Goal: Transaction & Acquisition: Purchase product/service

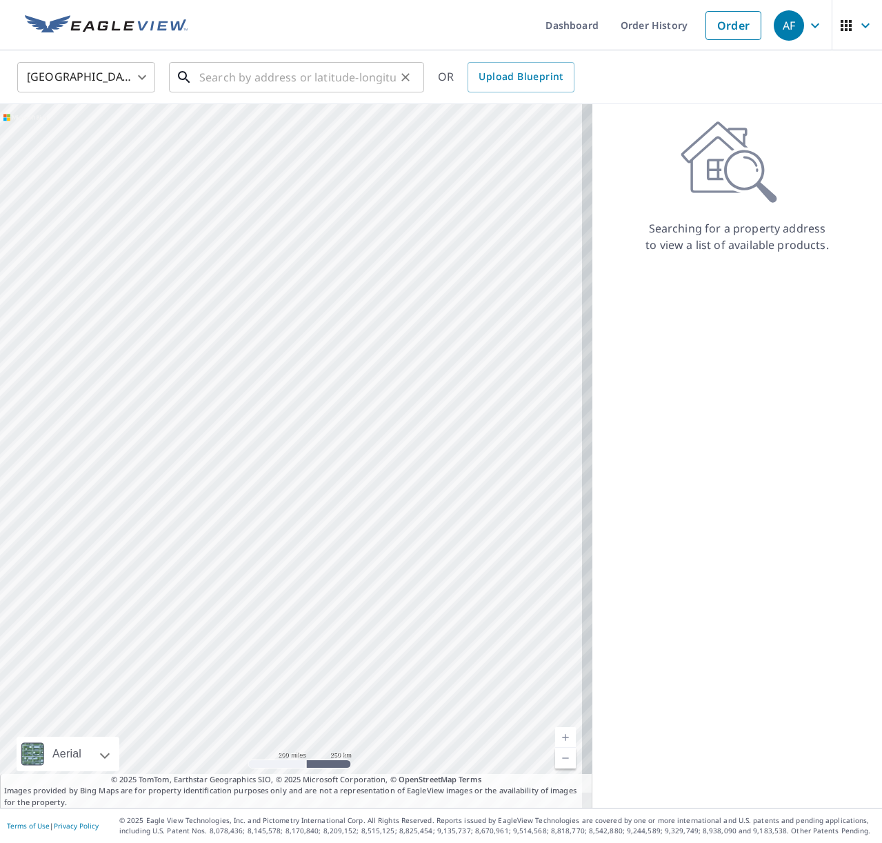
click at [245, 66] on input "text" at bounding box center [297, 77] width 197 height 39
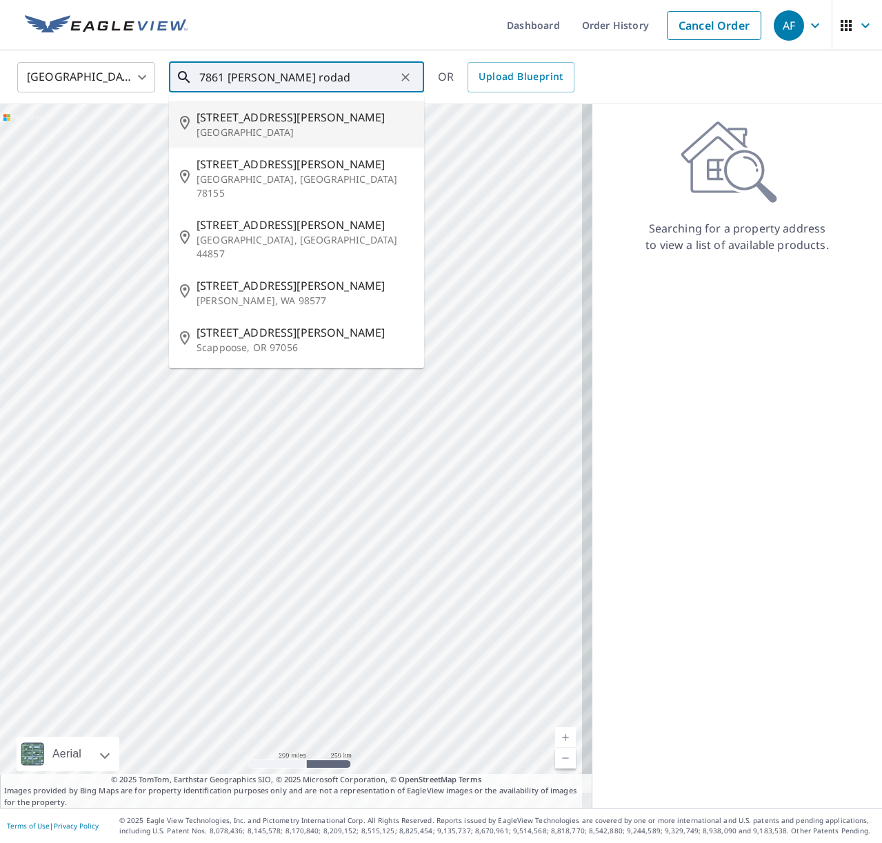
click at [234, 124] on span "[STREET_ADDRESS][PERSON_NAME]" at bounding box center [305, 117] width 217 height 17
type input "[STREET_ADDRESS][PERSON_NAME]"
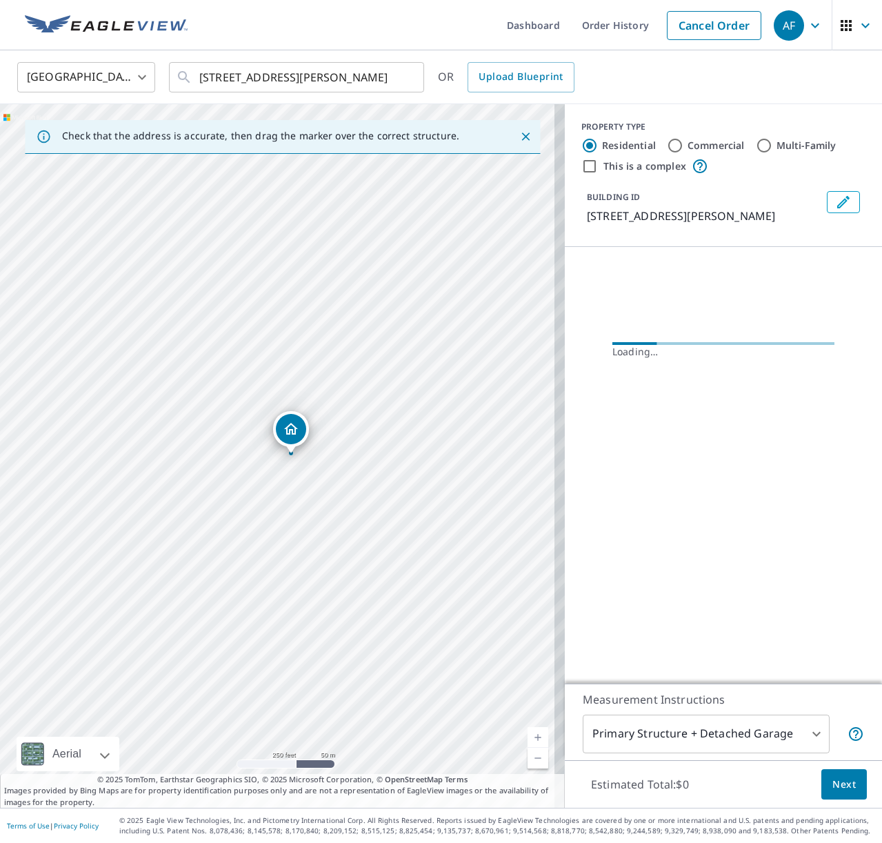
click at [846, 785] on button "Next" at bounding box center [844, 784] width 46 height 31
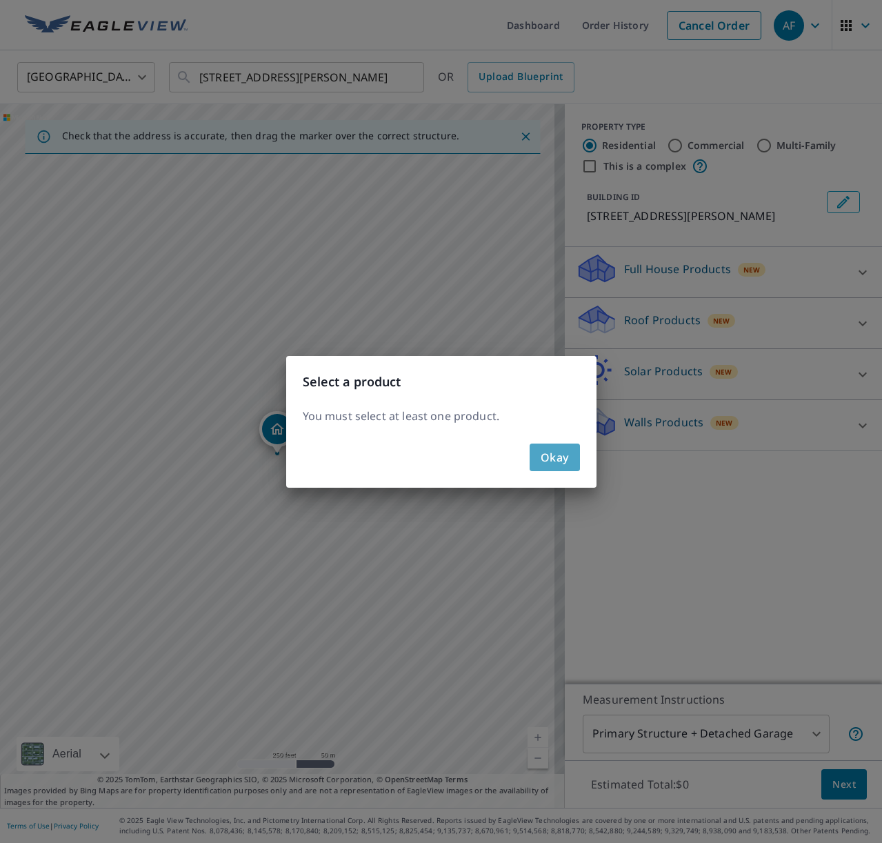
click at [567, 454] on span "Okay" at bounding box center [555, 457] width 28 height 19
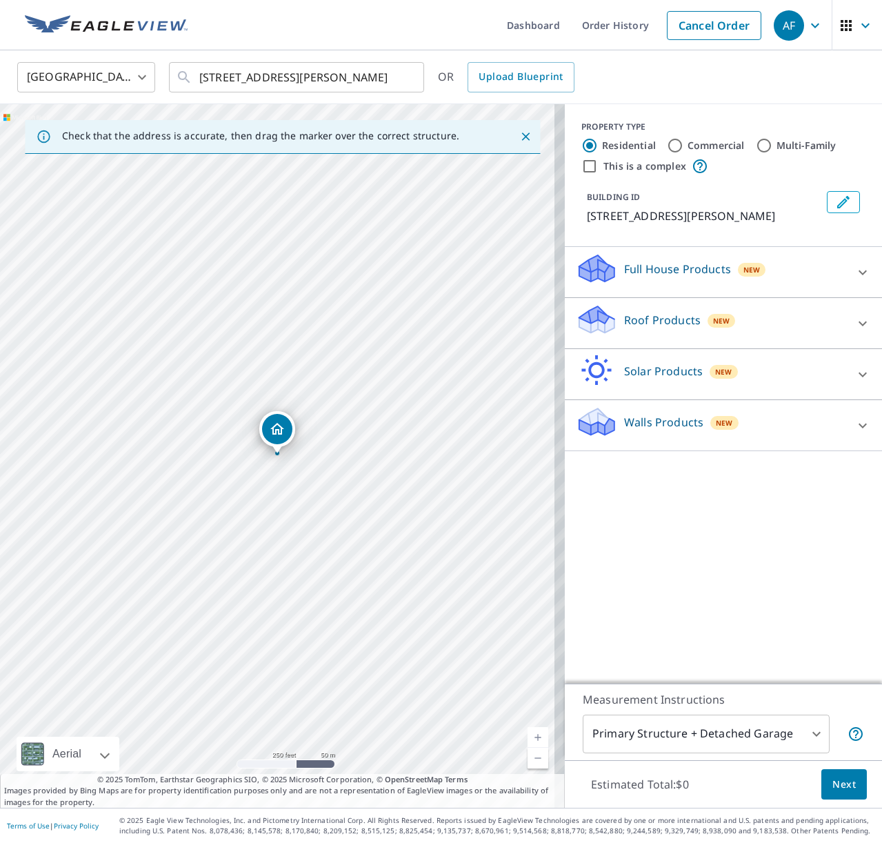
click at [676, 332] on div "Roof Products New" at bounding box center [711, 322] width 270 height 39
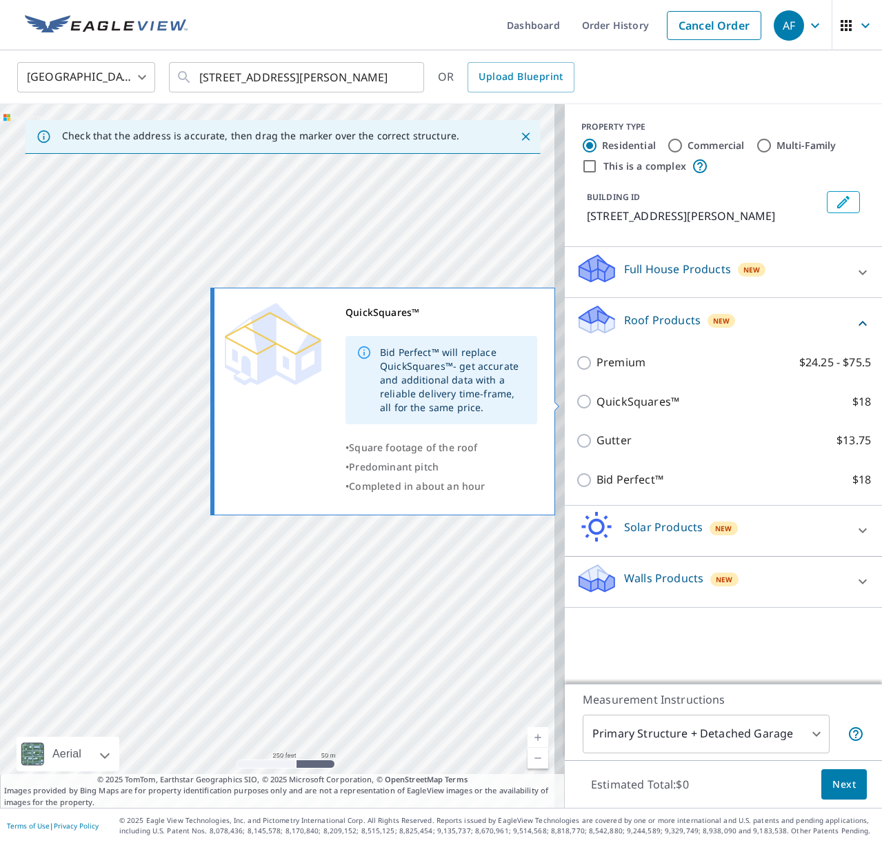
click at [649, 398] on p "QuickSquares™" at bounding box center [637, 401] width 83 height 17
click at [596, 398] on input "QuickSquares™ $18" at bounding box center [586, 401] width 21 height 17
checkbox input "true"
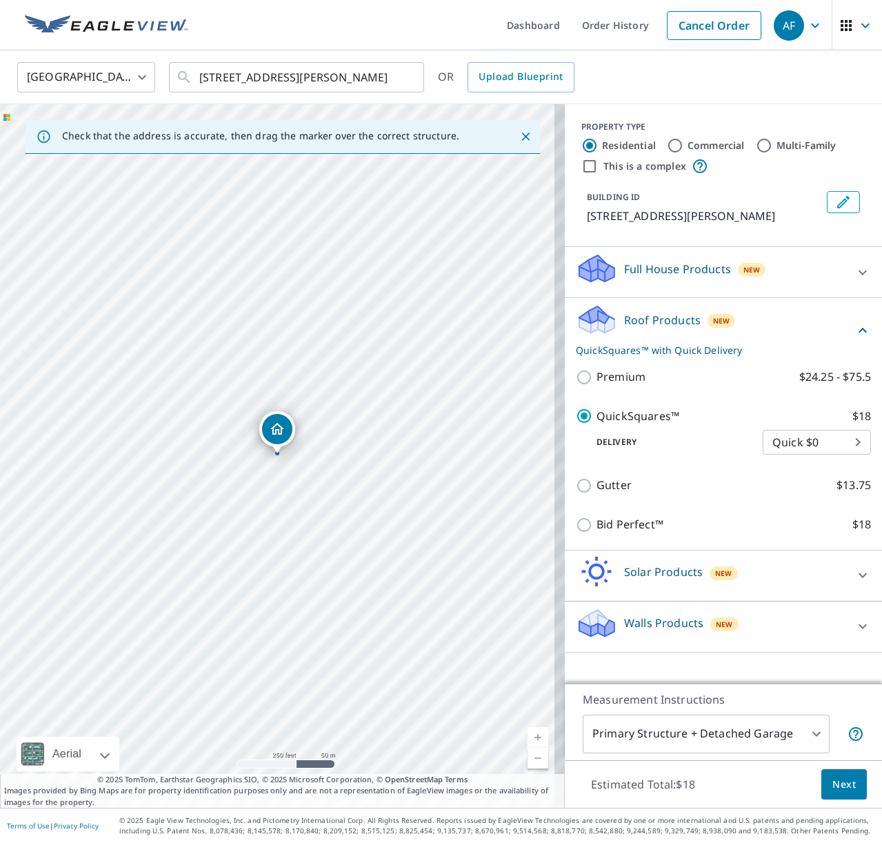
click at [832, 778] on span "Next" at bounding box center [843, 784] width 23 height 17
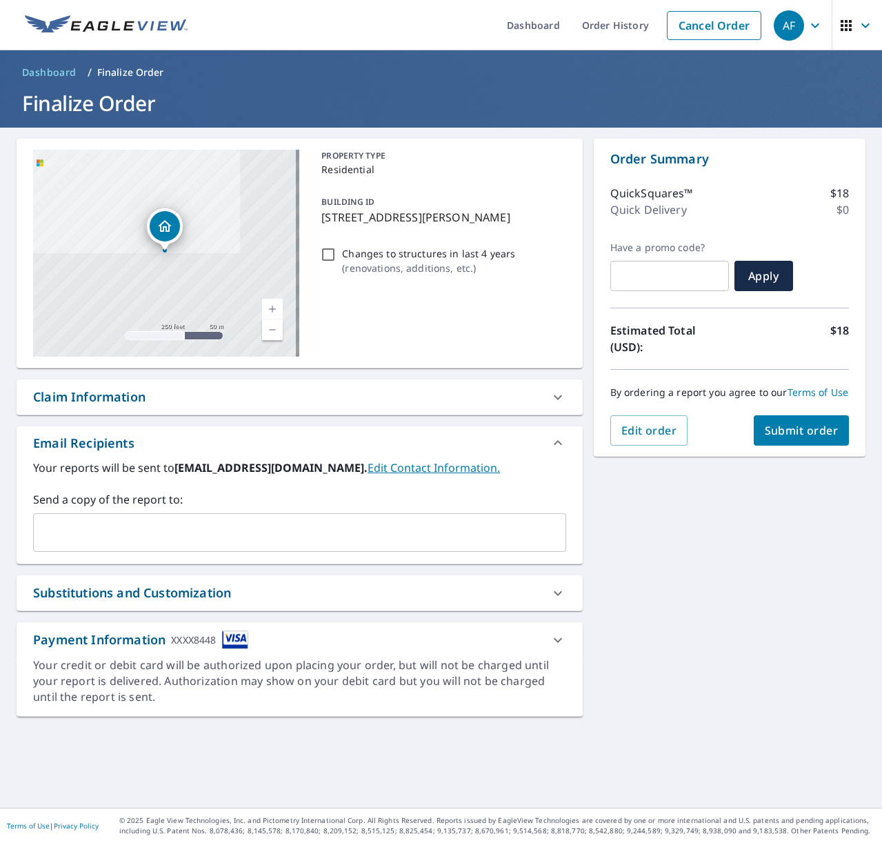
click at [804, 438] on span "Submit order" at bounding box center [802, 430] width 74 height 15
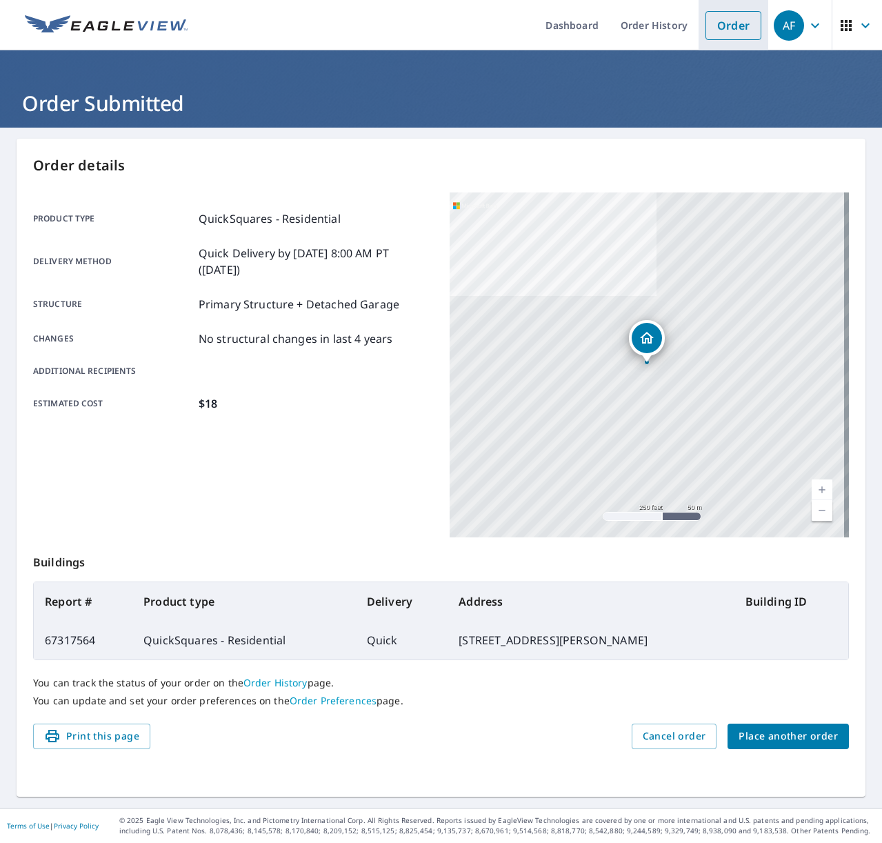
click at [720, 26] on link "Order" at bounding box center [733, 25] width 56 height 29
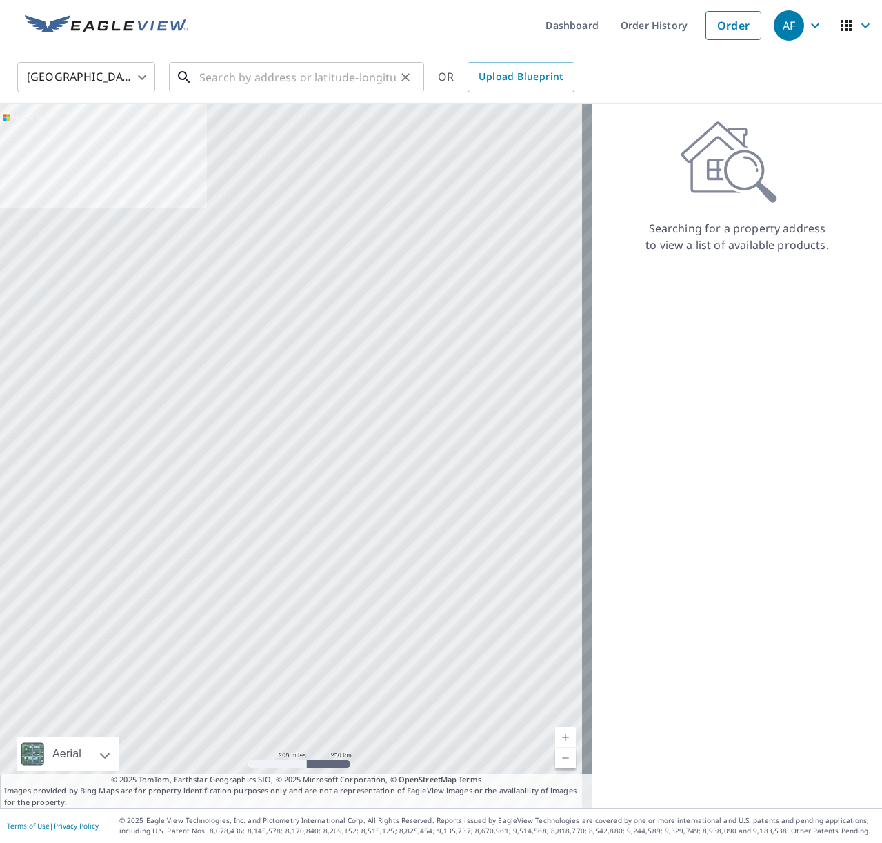
click at [321, 59] on input "text" at bounding box center [297, 77] width 197 height 39
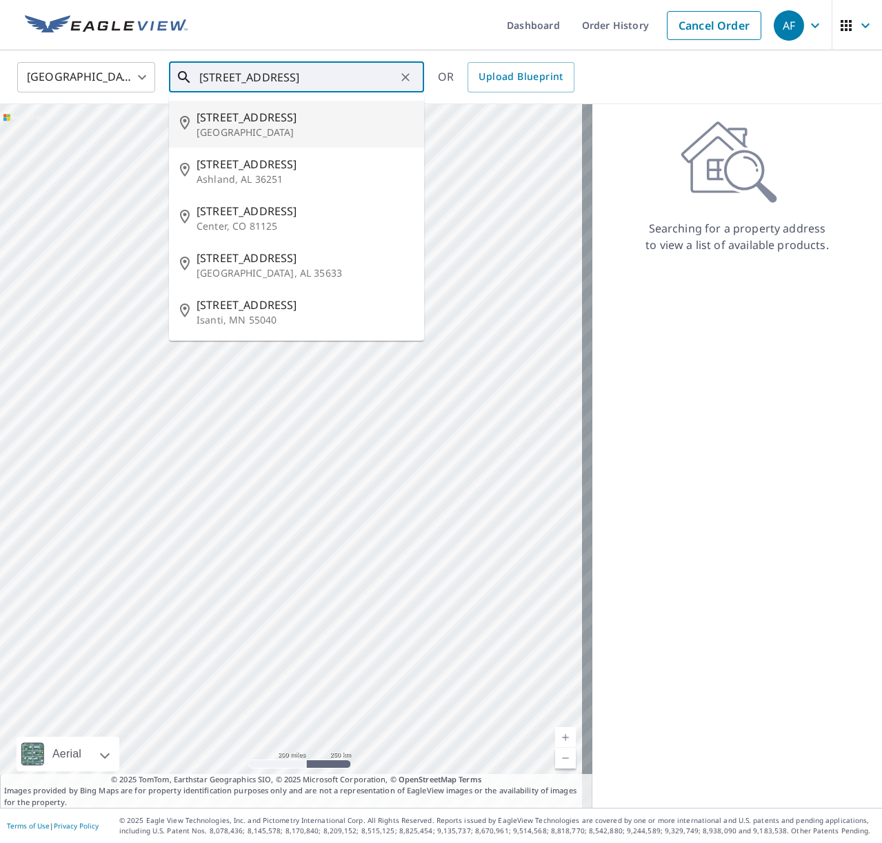
click at [317, 110] on span "[STREET_ADDRESS]" at bounding box center [305, 117] width 217 height 17
type input "[STREET_ADDRESS]"
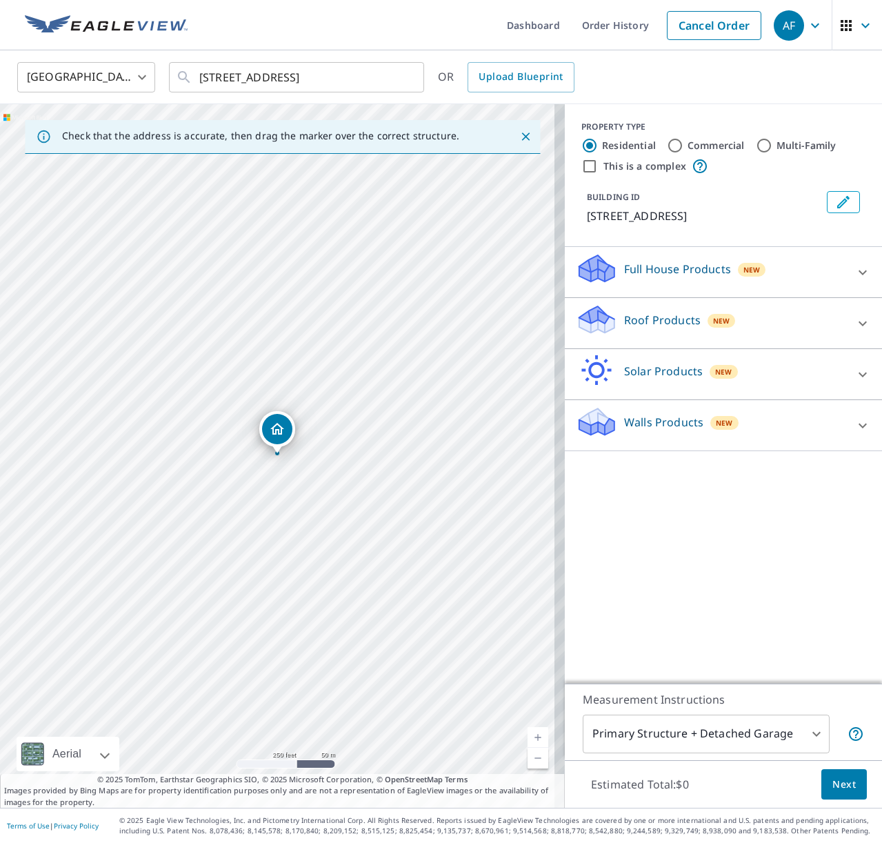
click at [743, 332] on div "Roof Products New" at bounding box center [711, 322] width 270 height 39
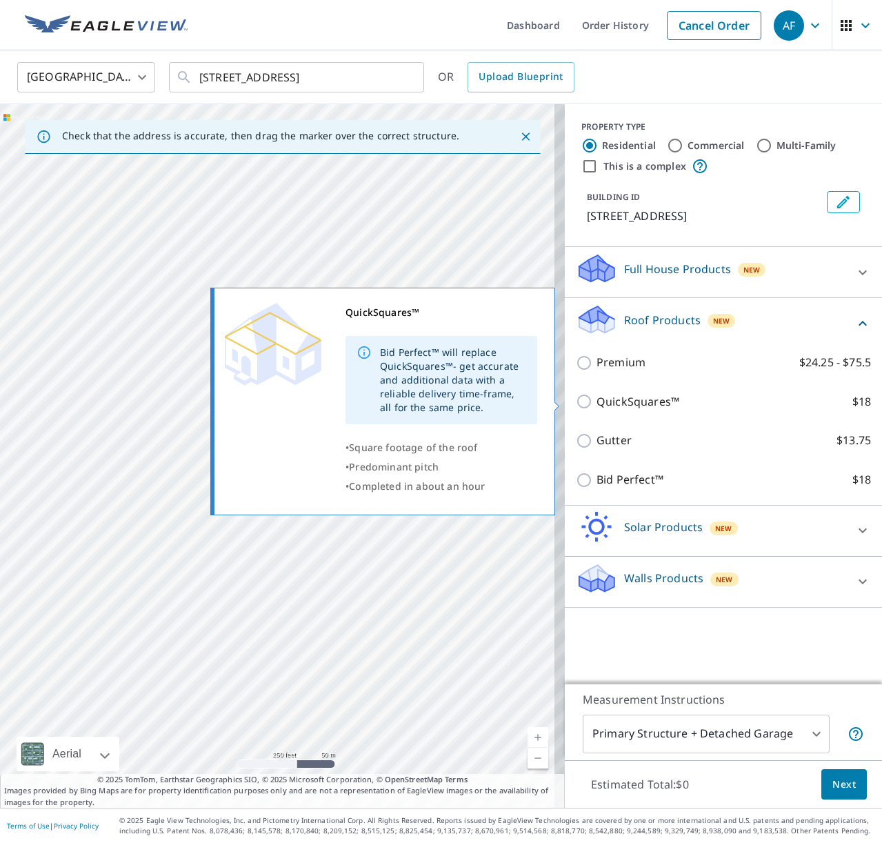
click at [650, 394] on p "QuickSquares™" at bounding box center [637, 401] width 83 height 17
click at [596, 394] on input "QuickSquares™ $18" at bounding box center [586, 401] width 21 height 17
checkbox input "true"
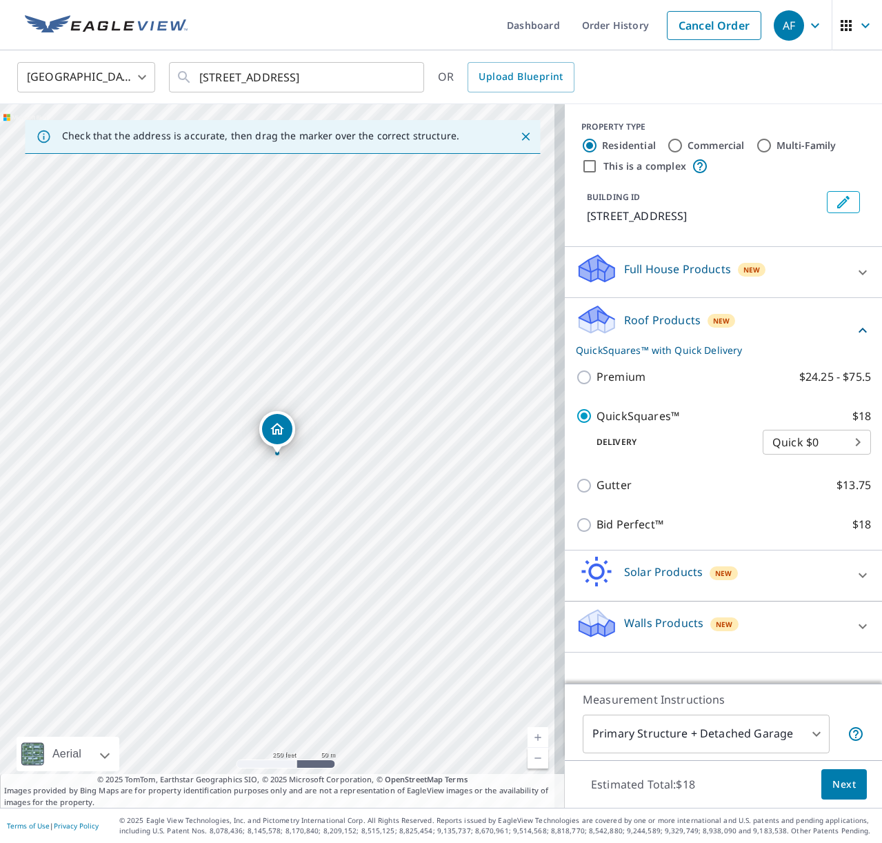
click at [832, 780] on span "Next" at bounding box center [843, 784] width 23 height 17
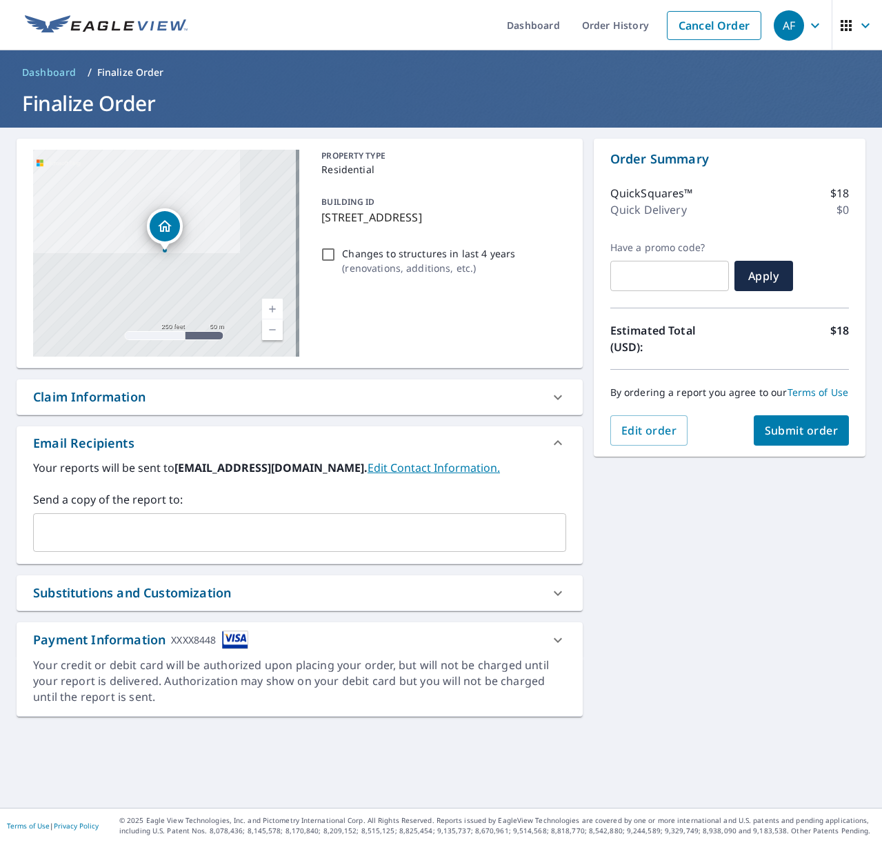
click at [779, 445] on button "Submit order" at bounding box center [802, 430] width 96 height 30
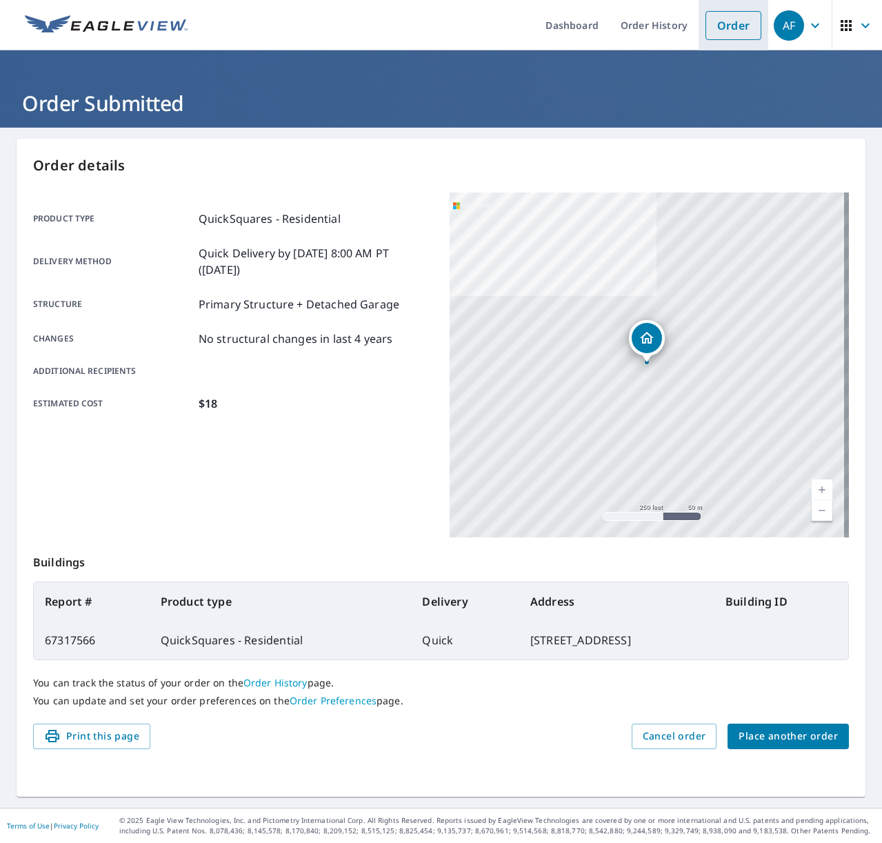
click at [746, 22] on link "Order" at bounding box center [733, 25] width 56 height 29
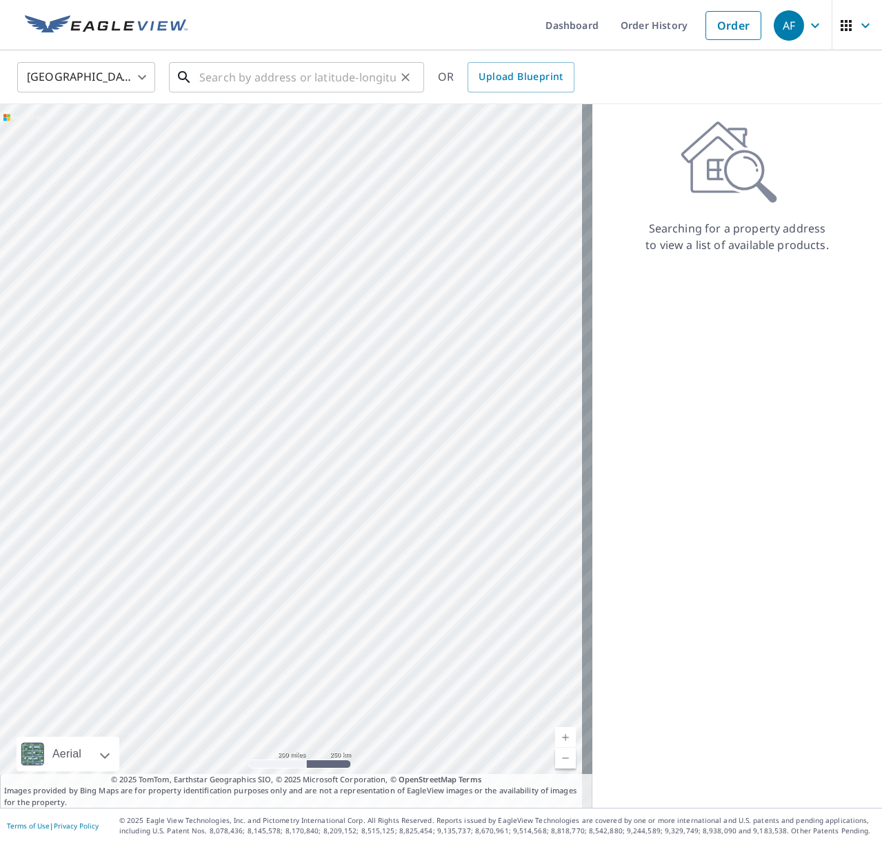
click at [279, 70] on input "text" at bounding box center [297, 77] width 197 height 39
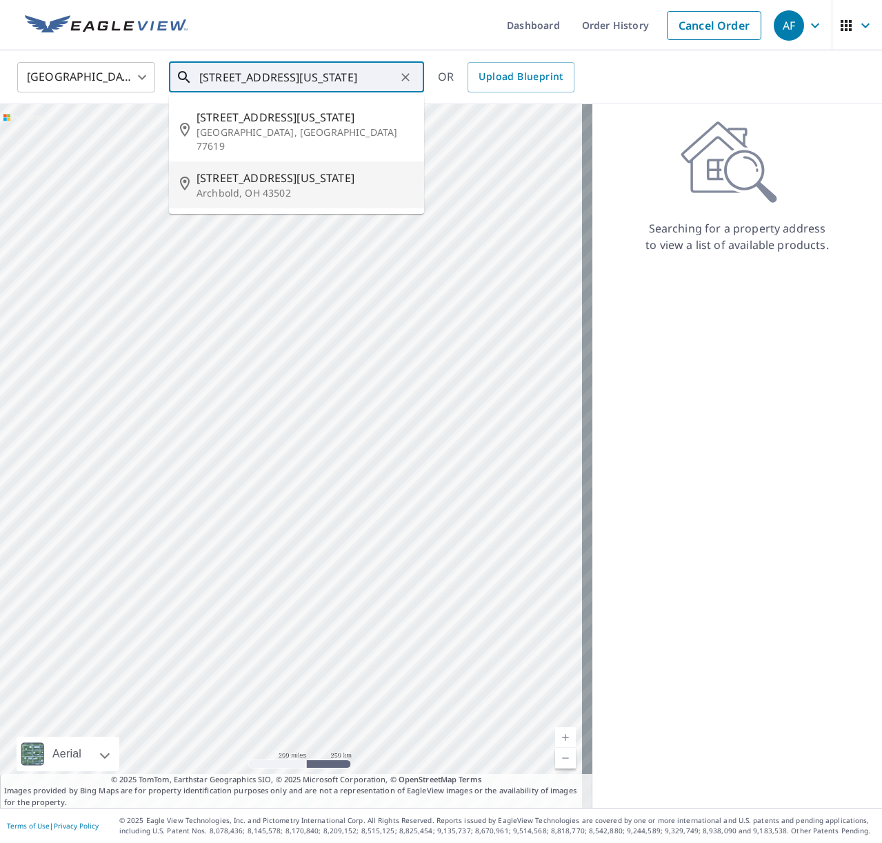
click at [333, 186] on p "Archbold, OH 43502" at bounding box center [305, 193] width 217 height 14
type input "[STREET_ADDRESS][US_STATE]"
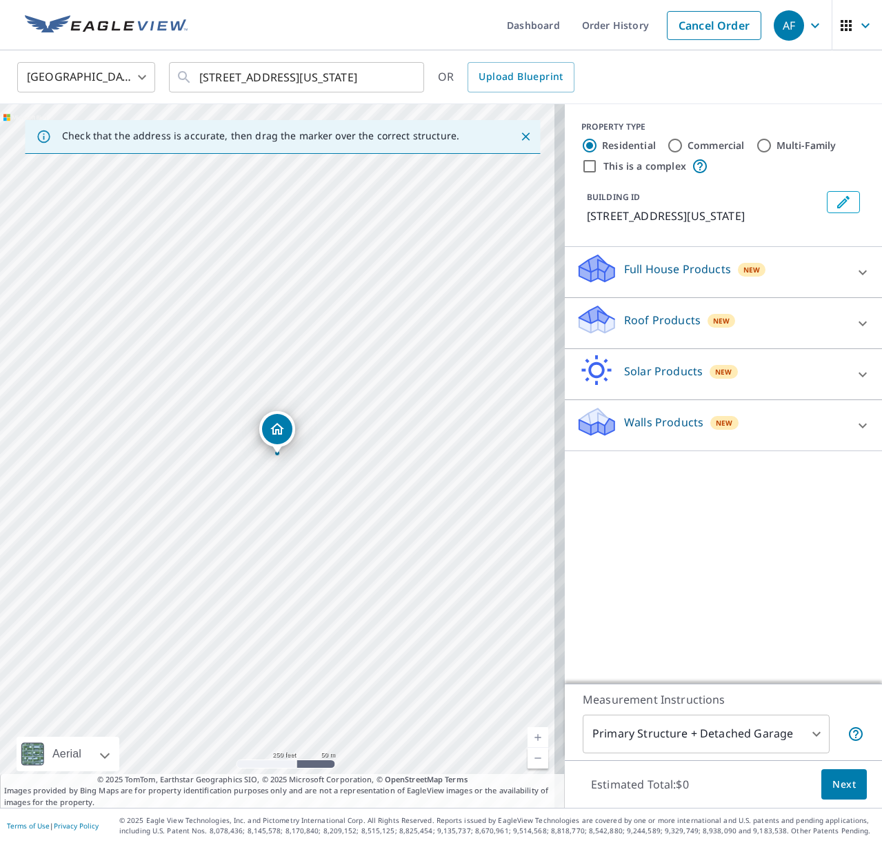
click at [663, 315] on p "Roof Products" at bounding box center [662, 320] width 77 height 17
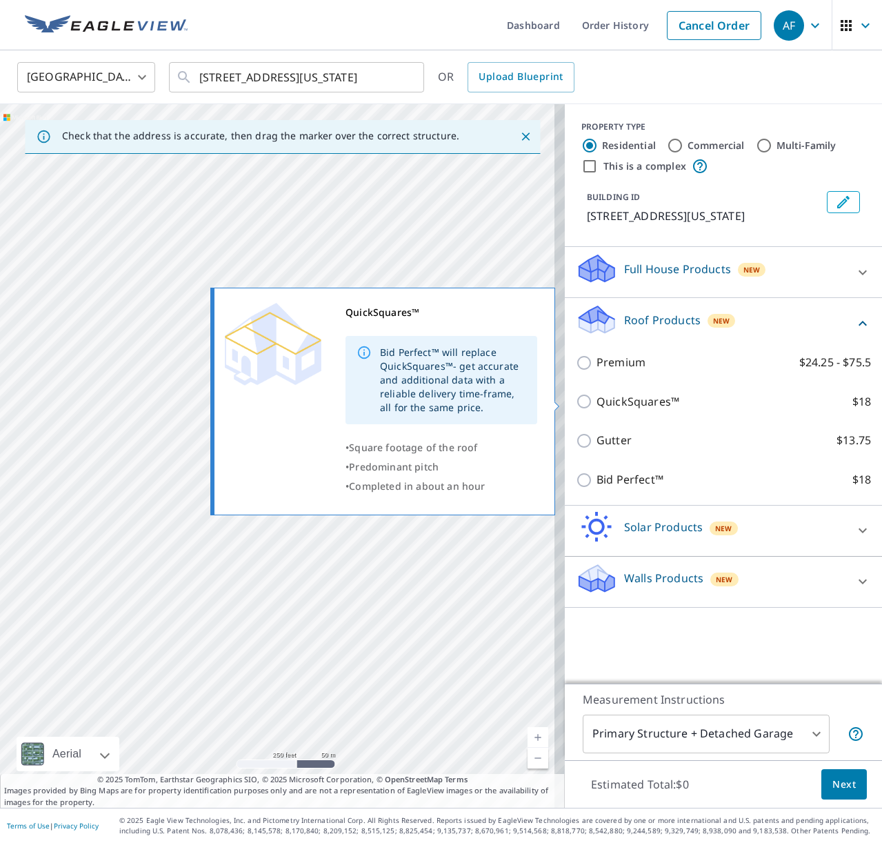
click at [623, 399] on p "QuickSquares™" at bounding box center [637, 401] width 83 height 17
click at [596, 399] on input "QuickSquares™ $18" at bounding box center [586, 401] width 21 height 17
checkbox input "true"
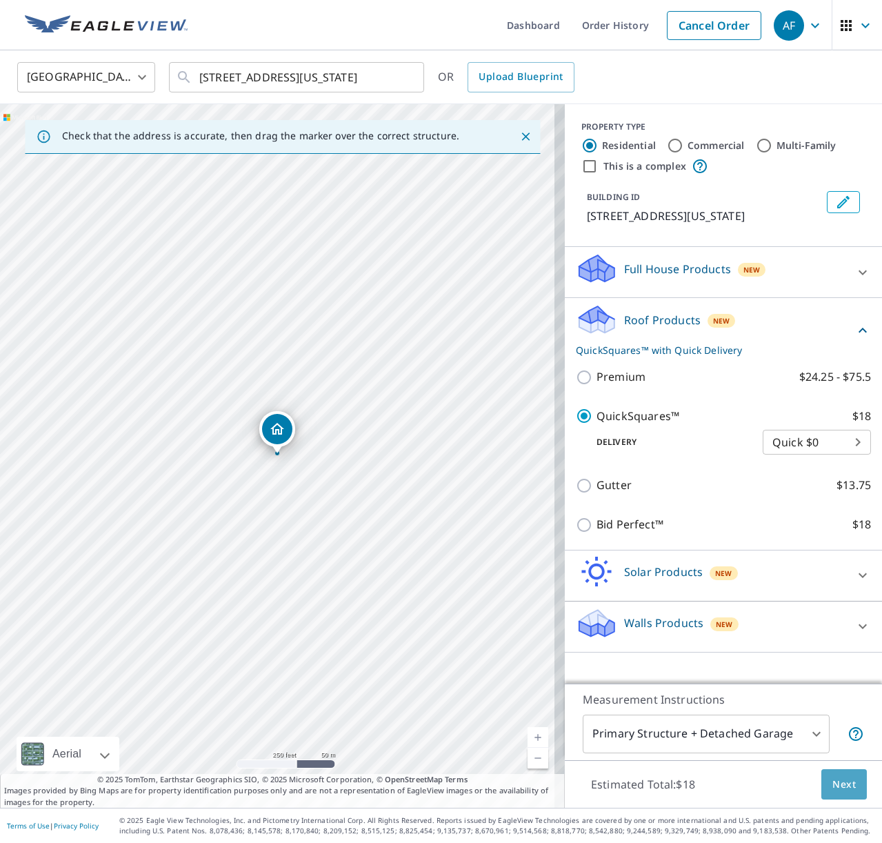
click at [832, 785] on span "Next" at bounding box center [843, 784] width 23 height 17
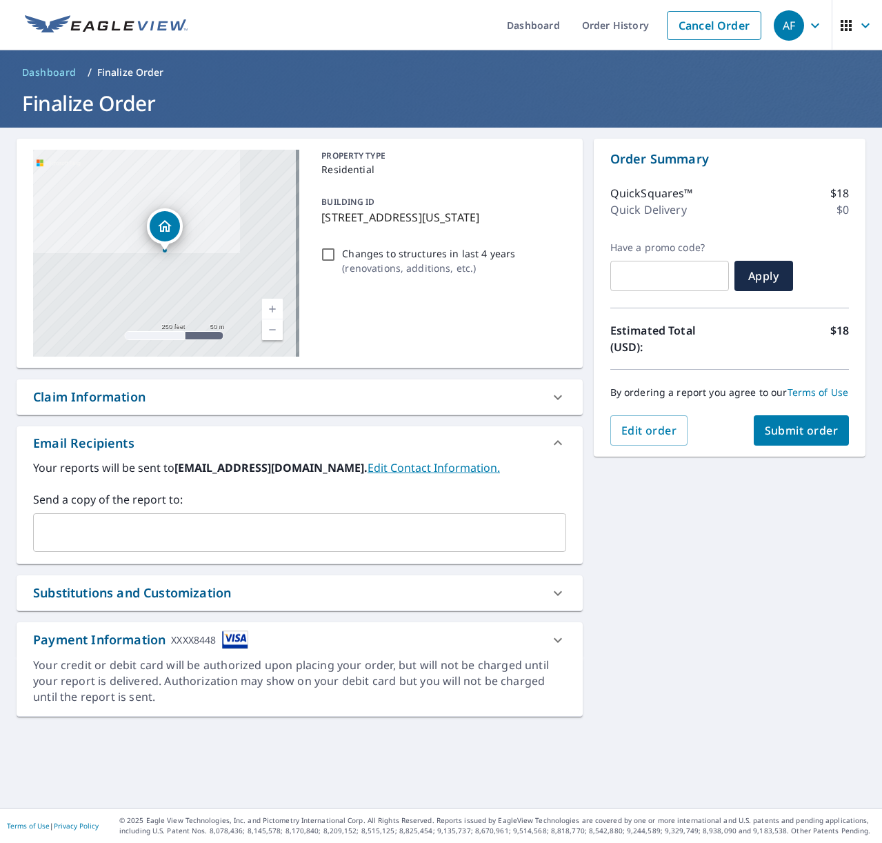
click at [774, 430] on button "Submit order" at bounding box center [802, 430] width 96 height 30
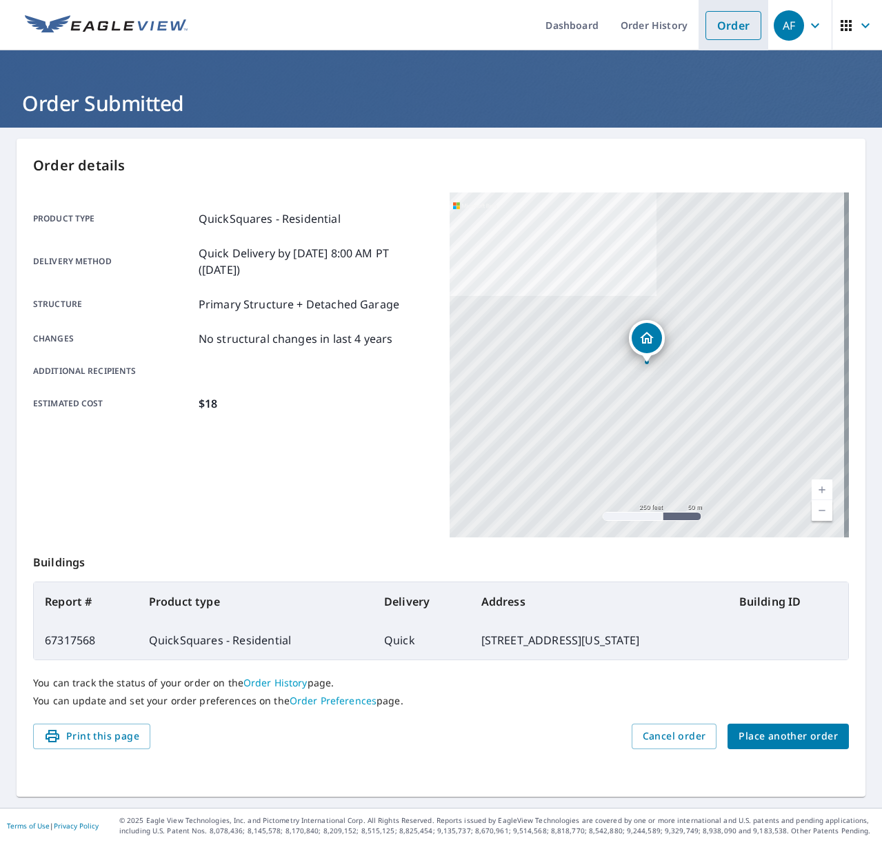
click at [705, 30] on link "Order" at bounding box center [733, 25] width 56 height 29
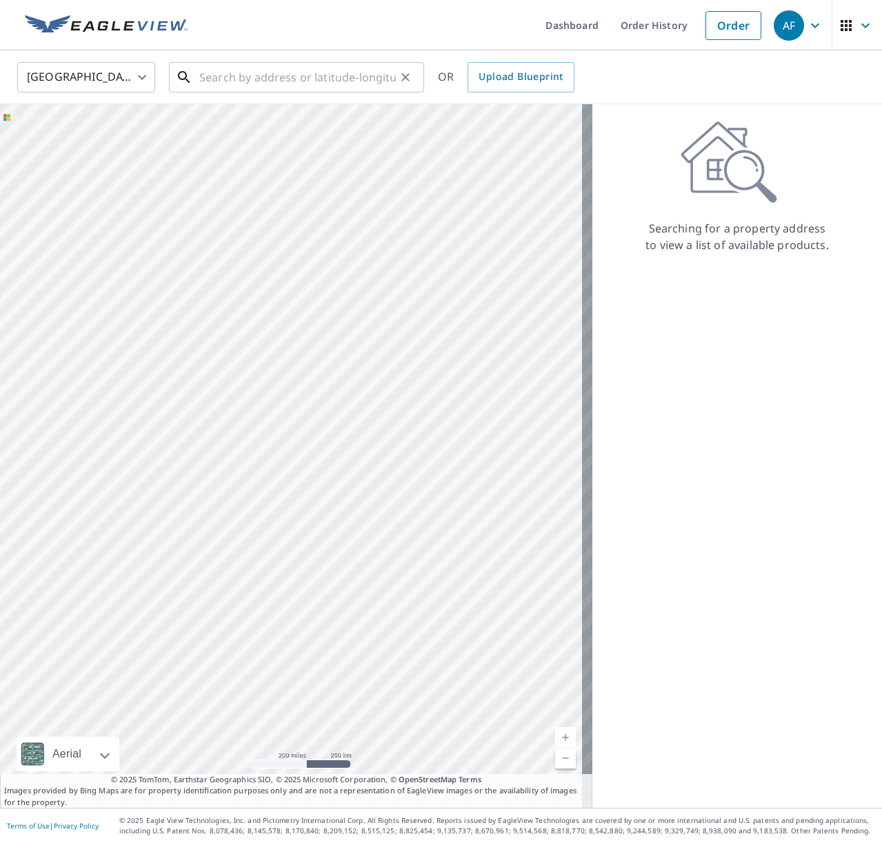
click at [330, 79] on input "text" at bounding box center [297, 77] width 197 height 39
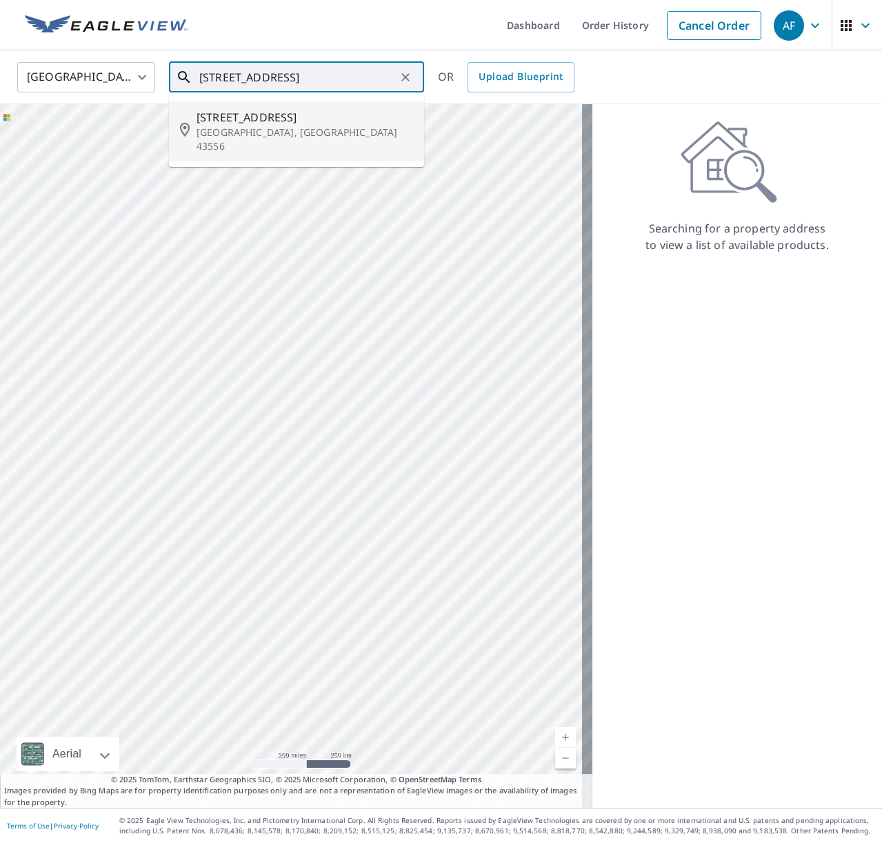
click at [325, 117] on span "[STREET_ADDRESS]" at bounding box center [305, 117] width 217 height 17
type input "[STREET_ADDRESS]"
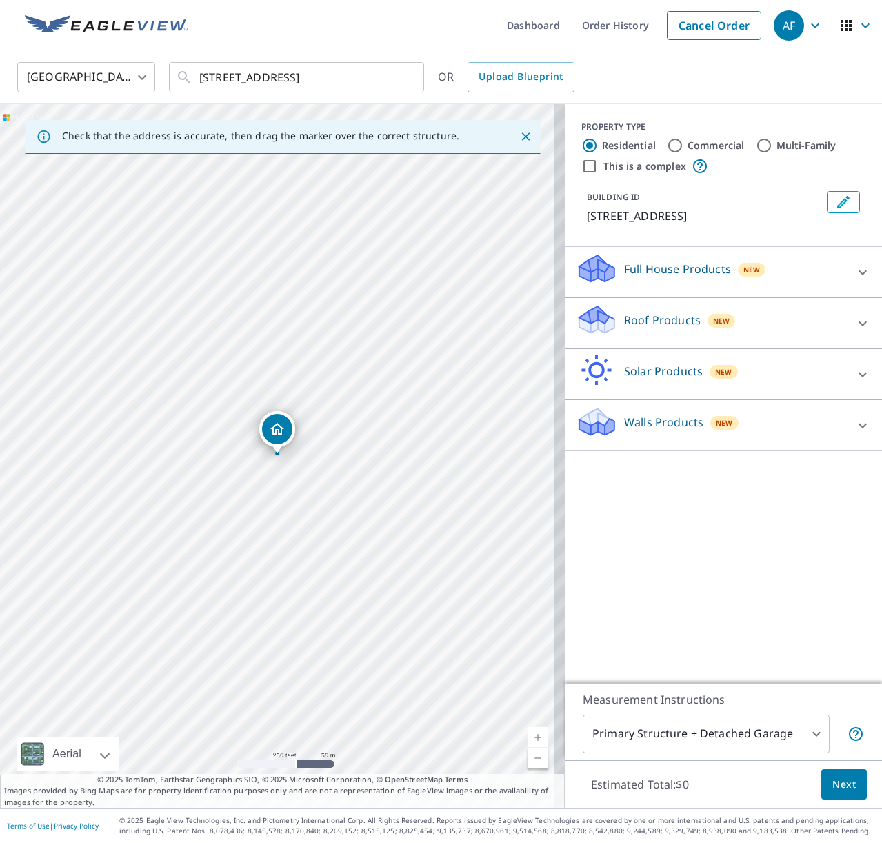
click at [647, 320] on p "Roof Products" at bounding box center [662, 320] width 77 height 17
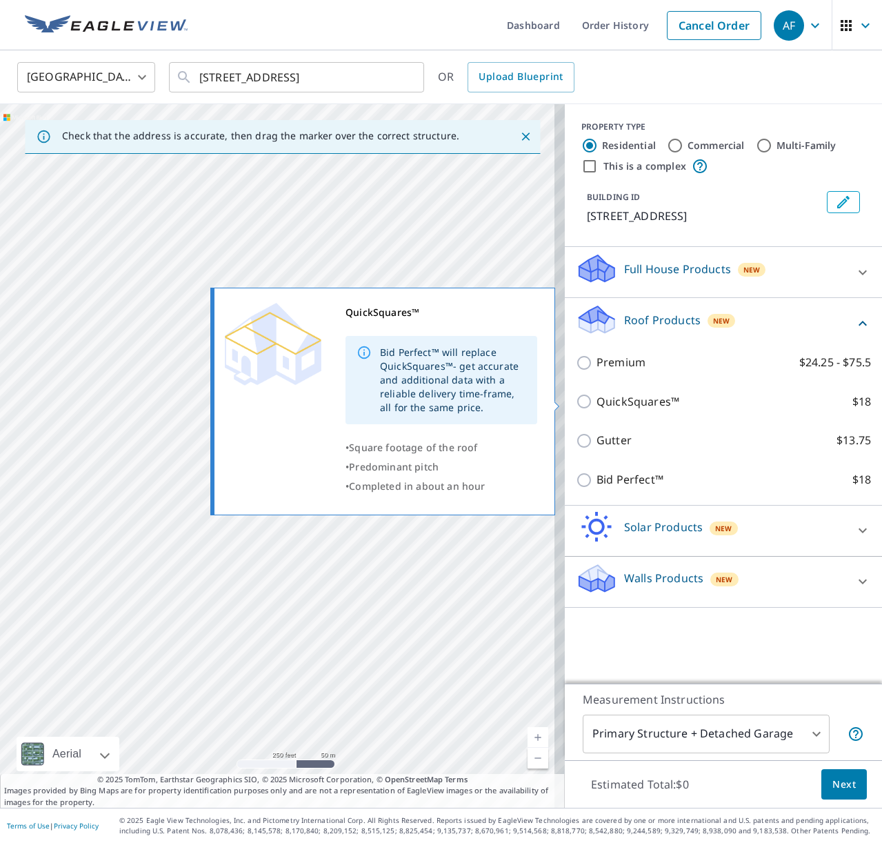
click at [603, 399] on p "QuickSquares™" at bounding box center [637, 401] width 83 height 17
click at [596, 399] on input "QuickSquares™ $18" at bounding box center [586, 401] width 21 height 17
checkbox input "true"
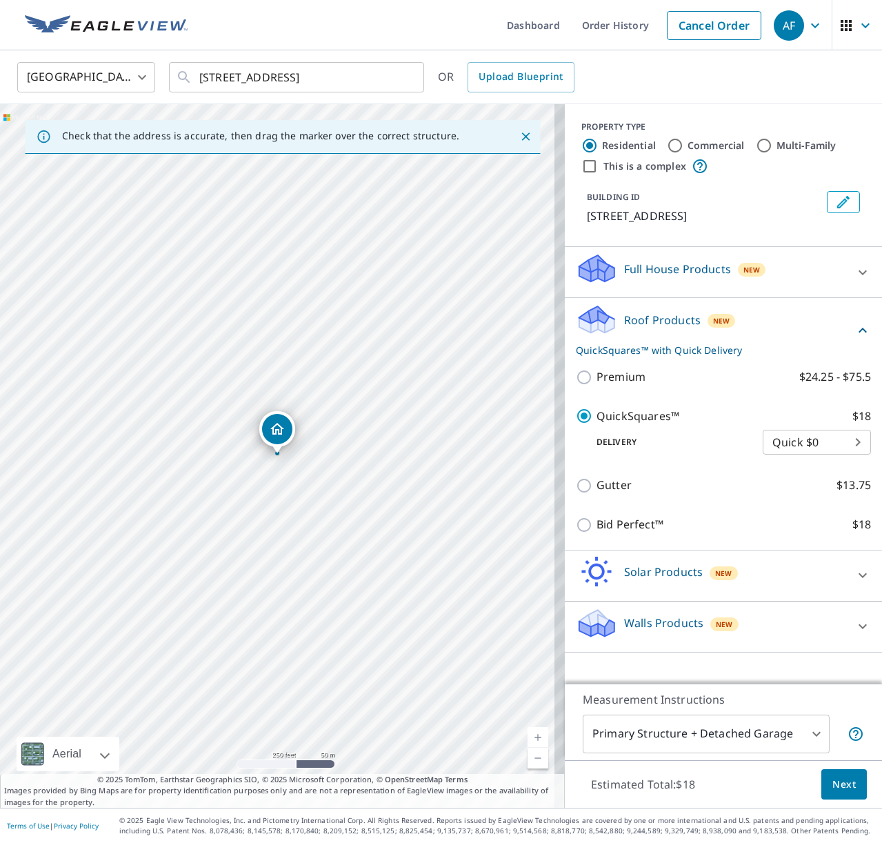
click at [836, 779] on span "Next" at bounding box center [843, 784] width 23 height 17
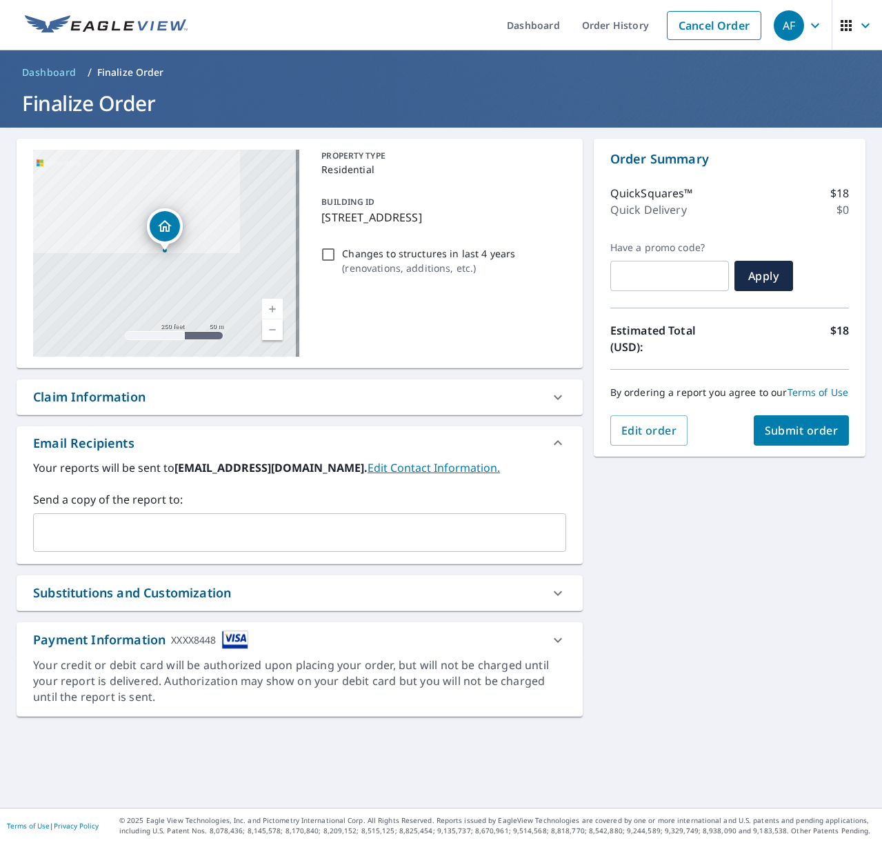
click at [769, 438] on span "Submit order" at bounding box center [802, 430] width 74 height 15
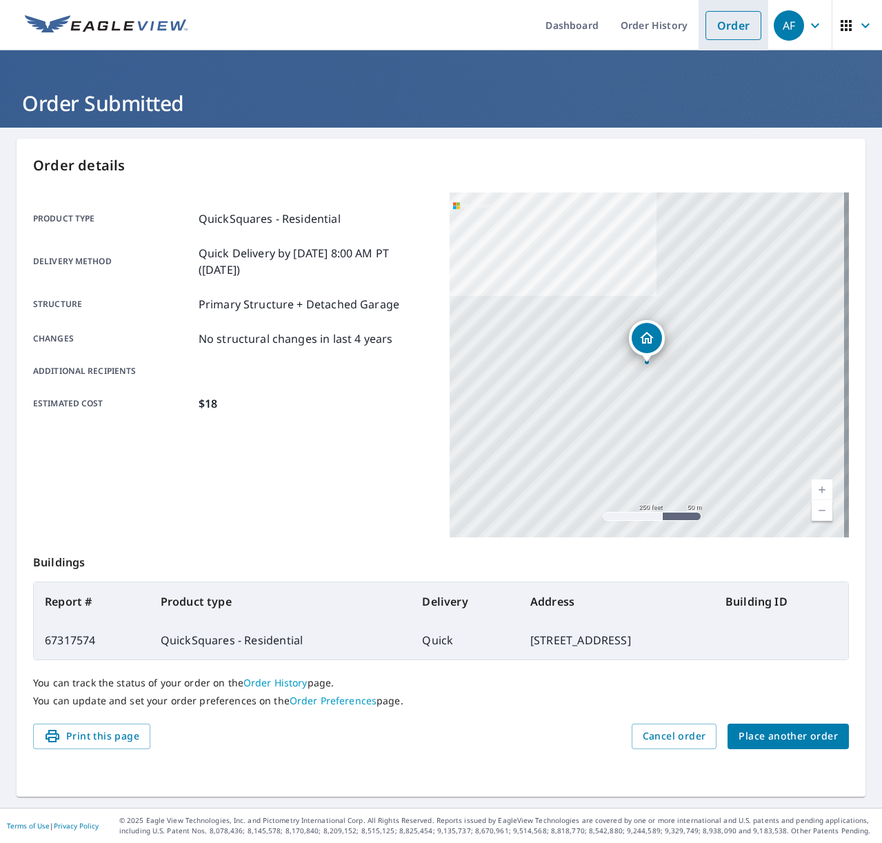
click at [721, 26] on link "Order" at bounding box center [733, 25] width 56 height 29
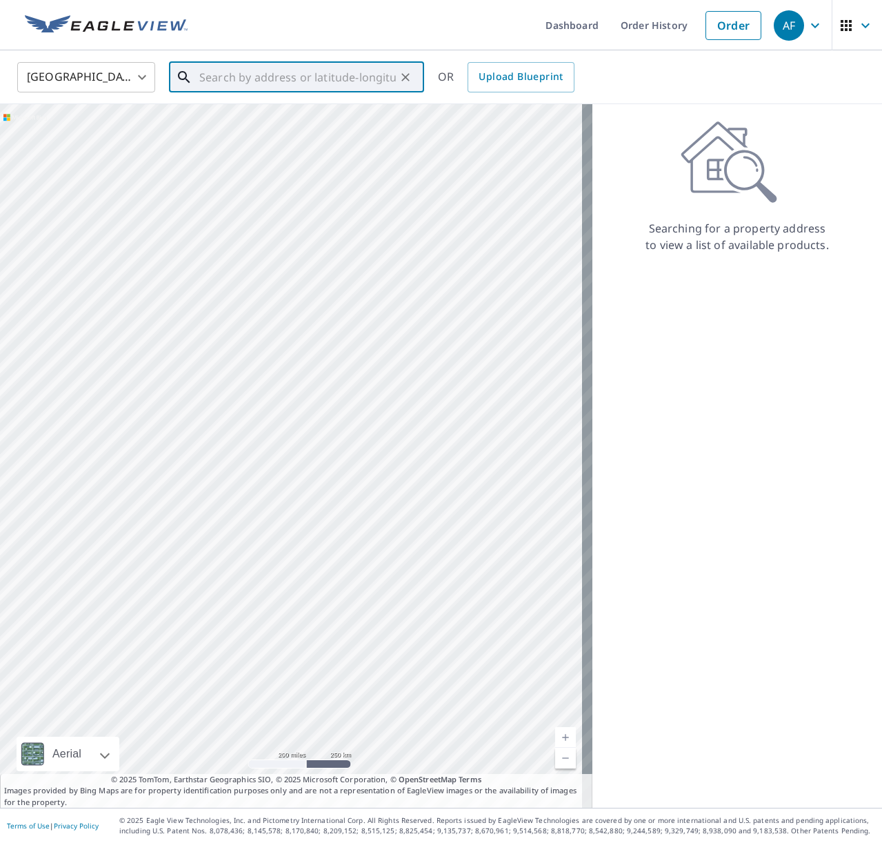
click at [367, 79] on input "text" at bounding box center [297, 77] width 197 height 39
click at [343, 139] on li "[STREET_ADDRESS]" at bounding box center [296, 124] width 255 height 47
type input "[STREET_ADDRESS]"
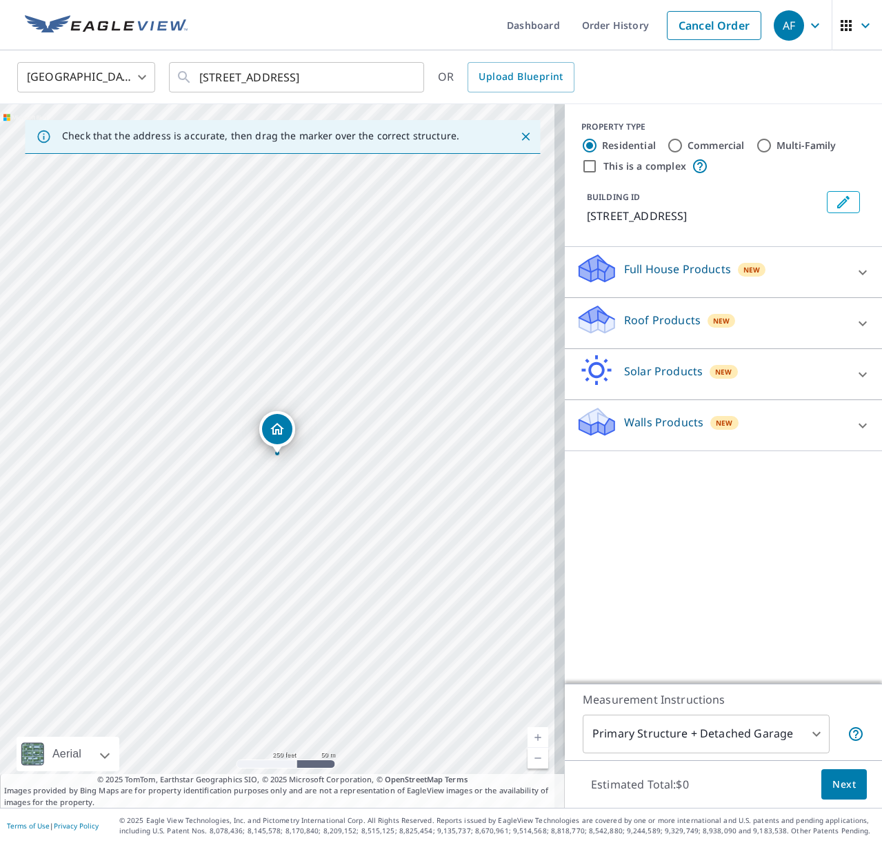
click at [653, 310] on div "Roof Products New" at bounding box center [711, 322] width 270 height 39
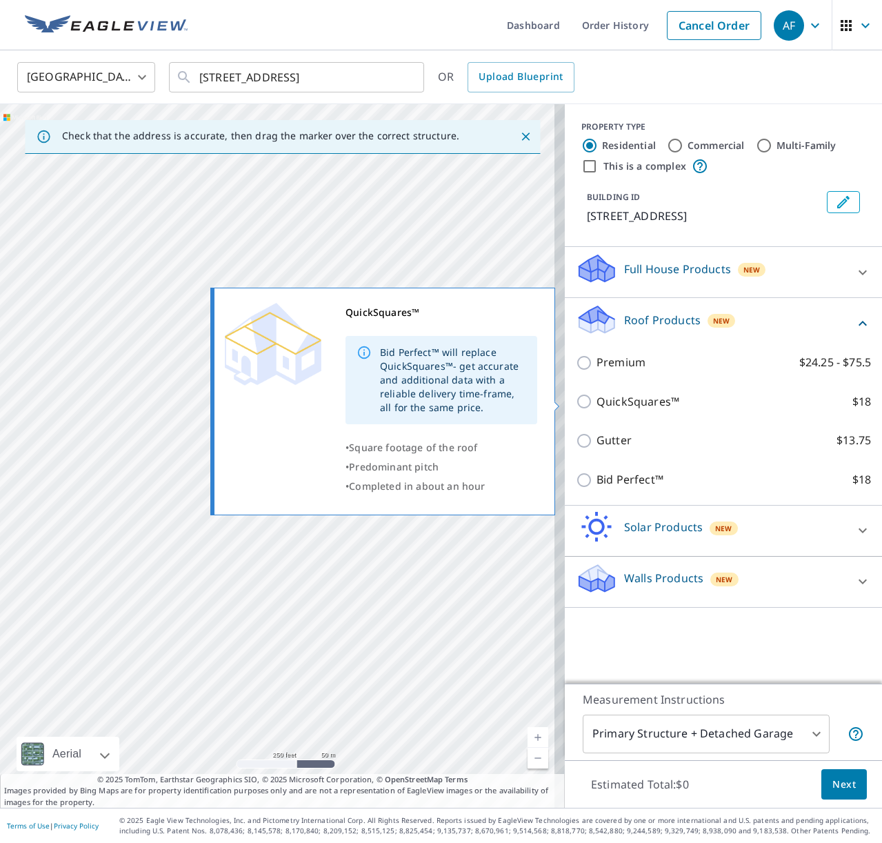
click at [629, 400] on p "QuickSquares™" at bounding box center [637, 401] width 83 height 17
click at [596, 400] on input "QuickSquares™ $18" at bounding box center [586, 401] width 21 height 17
checkbox input "true"
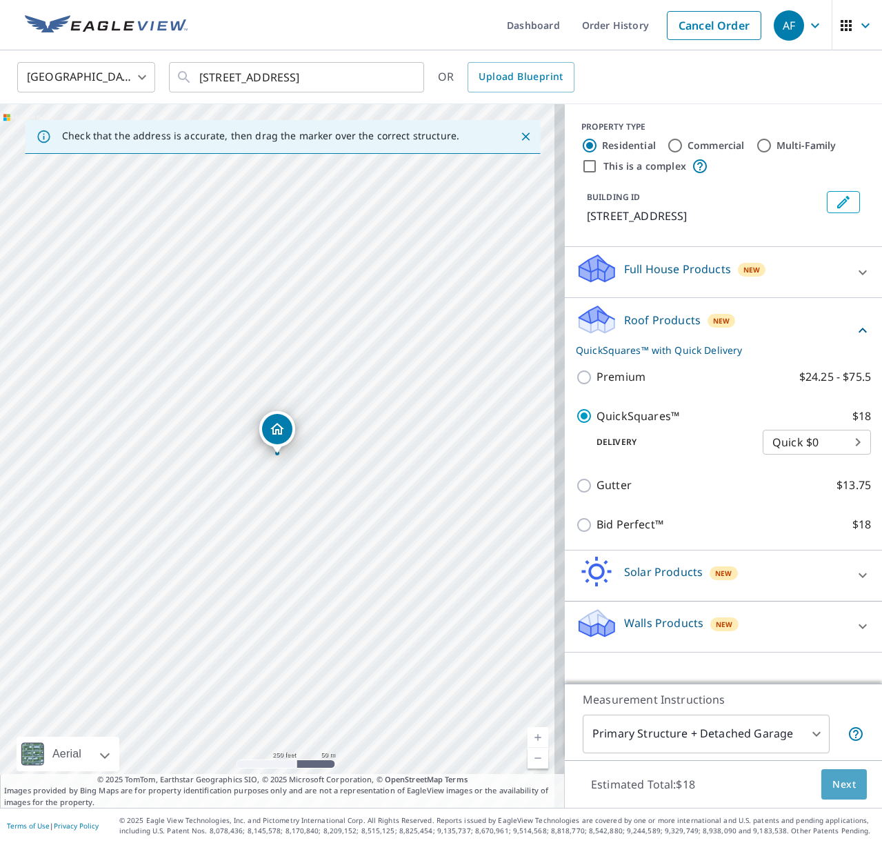
click at [836, 774] on button "Next" at bounding box center [844, 784] width 46 height 31
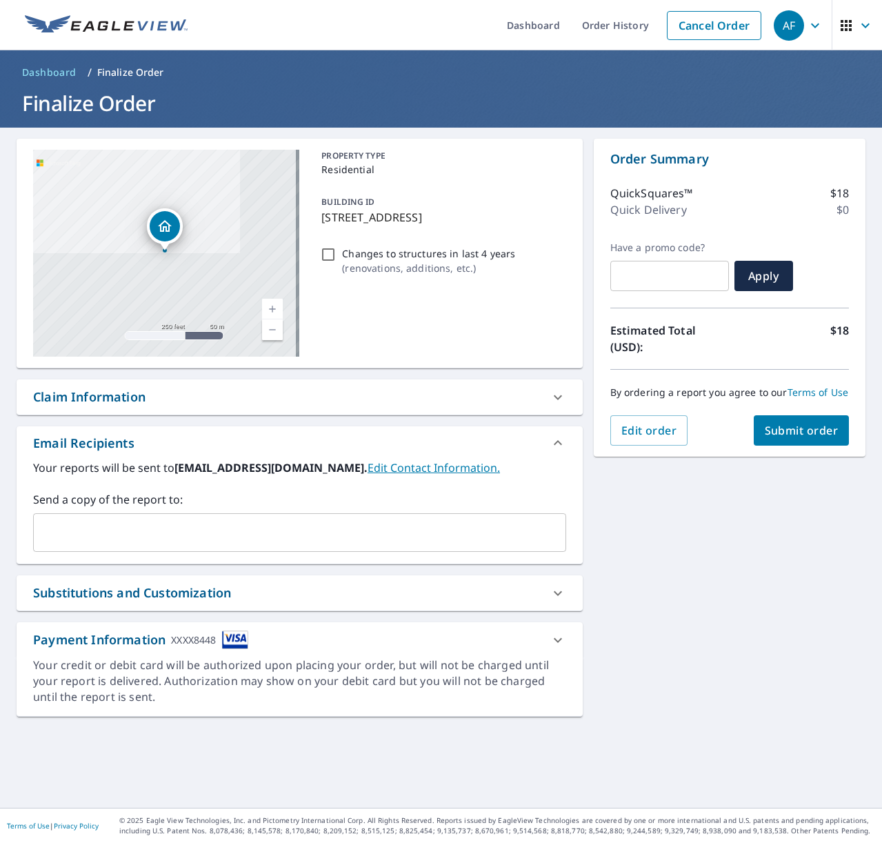
click at [787, 415] on div "By ordering a report you agree to our Terms of Use" at bounding box center [729, 393] width 239 height 46
click at [779, 435] on span "Submit order" at bounding box center [802, 430] width 74 height 15
